Goal: Task Accomplishment & Management: Manage account settings

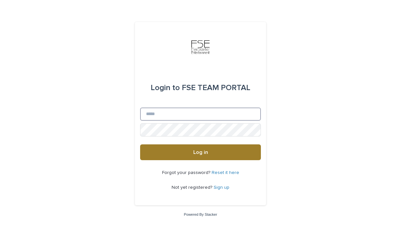
type input "**********"
click at [190, 149] on button "Log in" at bounding box center [200, 152] width 121 height 16
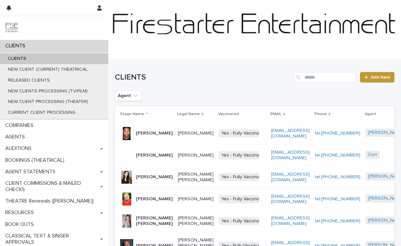
scroll to position [10, 0]
